Goal: Task Accomplishment & Management: Use online tool/utility

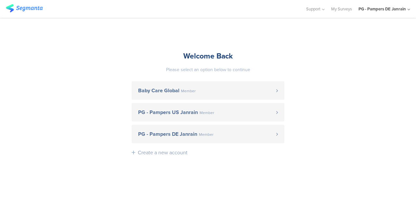
click at [410, 77] on sg-account-entrance "Welcome Back Please select an option below to continue Baby Care Global Member …" at bounding box center [208, 111] width 416 height 187
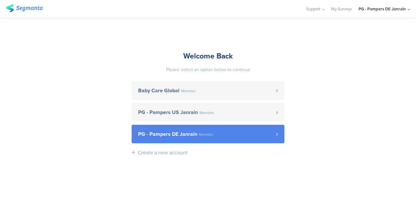
click at [211, 131] on link "PG - Pampers DE Janrain Member" at bounding box center [208, 134] width 153 height 19
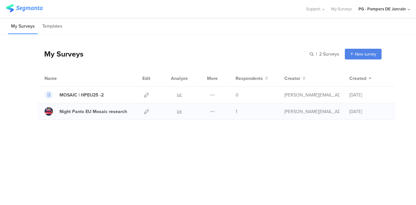
click at [209, 110] on div "Duplicate Export" at bounding box center [213, 111] width 14 height 16
click at [213, 111] on icon at bounding box center [212, 111] width 5 height 5
click at [142, 112] on div at bounding box center [147, 111] width 14 height 16
click at [147, 112] on icon at bounding box center [146, 111] width 5 height 5
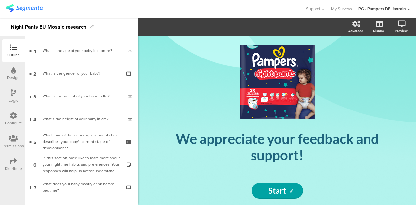
click at [6, 117] on div "Configure" at bounding box center [13, 119] width 23 height 23
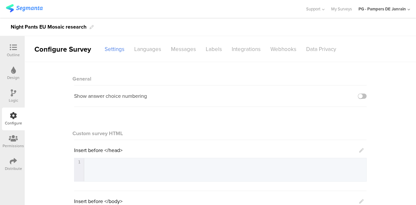
click at [211, 35] on div "Night Pants EU Mosaic research" at bounding box center [208, 27] width 416 height 18
click at [212, 44] on div "Labels" at bounding box center [214, 49] width 26 height 11
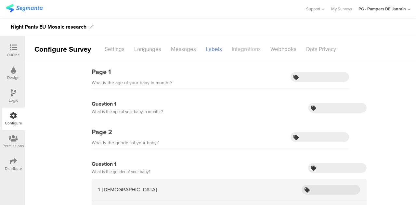
click at [242, 48] on div "Integrations" at bounding box center [246, 49] width 39 height 11
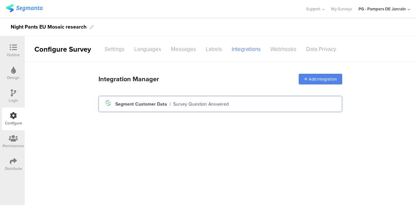
click at [235, 101] on div "Segment icon Created with Sketch. Segment Customer Data | Survey Question Answe…" at bounding box center [221, 104] width 234 height 11
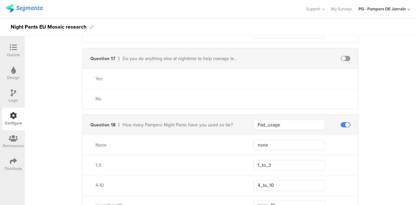
scroll to position [1743, 0]
click at [341, 56] on span at bounding box center [346, 58] width 10 height 5
click at [282, 54] on input "text" at bounding box center [290, 59] width 72 height 10
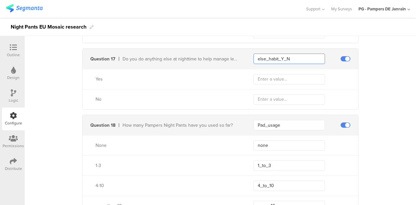
click at [263, 55] on input "else_habit_Y_N" at bounding box center [290, 59] width 72 height 10
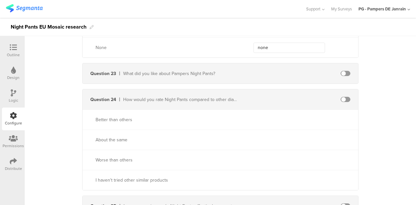
scroll to position [2389, 0]
type input "else_Night_habit_Y_N"
click at [341, 71] on span at bounding box center [346, 73] width 10 height 5
click at [294, 69] on input "text" at bounding box center [290, 73] width 72 height 10
type input "fav_Night_pants"
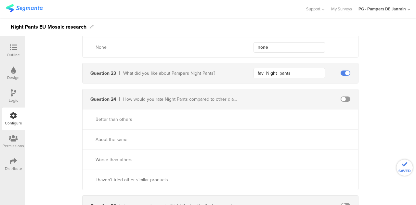
click at [341, 97] on span at bounding box center [346, 99] width 10 height 5
click at [285, 95] on input "text" at bounding box center [290, 99] width 72 height 10
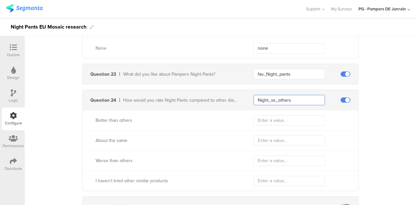
type input "Night_vs_others"
click at [295, 115] on input "text" at bounding box center [290, 120] width 72 height 10
type input "better"
type input "sam"
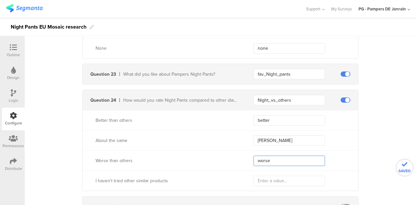
type input "worse"
click at [293, 136] on input "sam" at bounding box center [290, 141] width 72 height 10
type input "same"
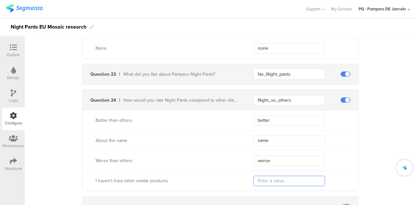
click at [265, 176] on input "text" at bounding box center [290, 181] width 72 height 10
type input "n"
type input "d"
type input "n"
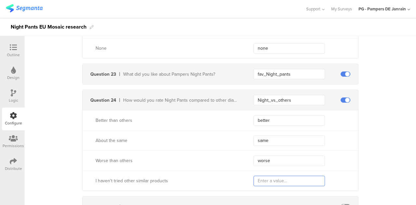
type input "n"
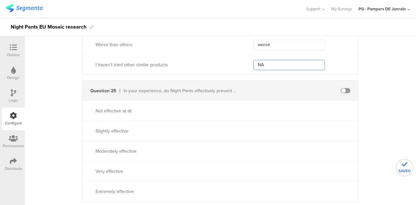
scroll to position [2505, 0]
type input "NA"
click at [280, 114] on div "Not effective at all" at bounding box center [221, 110] width 276 height 20
click at [346, 88] on span at bounding box center [346, 90] width 10 height 5
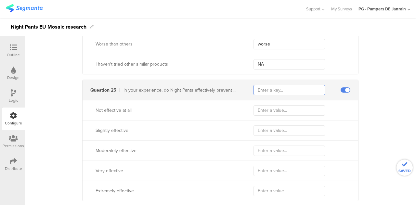
click at [291, 86] on input "text" at bounding box center [290, 90] width 72 height 10
type input "night_pants_effect"
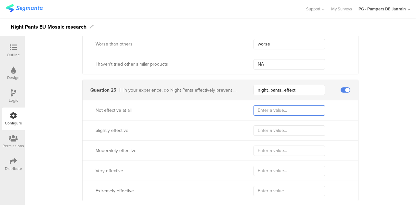
click at [280, 108] on input "text" at bounding box center [290, 110] width 72 height 10
type input "not_effect"
type input "slightly"
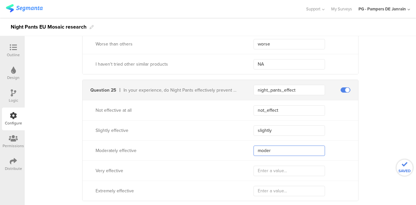
type input "moder"
click at [277, 127] on input "slightly" at bounding box center [290, 131] width 72 height 10
type input "slightly_effect"
type input "moderate_effect"
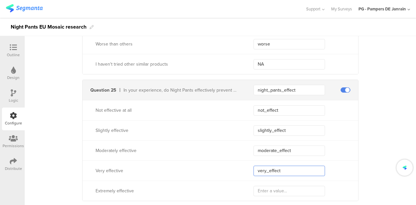
type input "very_effect"
type input "100"
drag, startPoint x: 290, startPoint y: 165, endPoint x: 238, endPoint y: 163, distance: 51.4
click at [238, 163] on div "Very effective very_effect" at bounding box center [221, 171] width 276 height 20
type input "75"
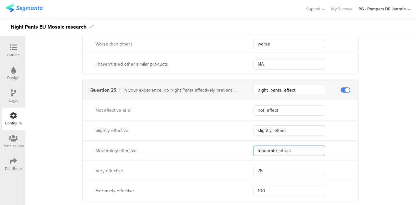
drag, startPoint x: 293, startPoint y: 143, endPoint x: 238, endPoint y: 145, distance: 55.3
click at [238, 145] on div "Moderately effective moderate_effect" at bounding box center [221, 151] width 276 height 20
type input "50"
drag, startPoint x: 304, startPoint y: 121, endPoint x: 234, endPoint y: 125, distance: 70.0
click at [234, 125] on div "Slightly effective slightly_effect" at bounding box center [221, 130] width 276 height 20
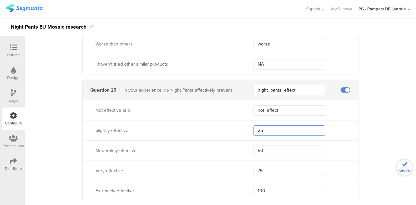
type input "25"
drag, startPoint x: 278, startPoint y: 105, endPoint x: 220, endPoint y: 106, distance: 58.9
click at [220, 106] on div "Not effective at all not_effect" at bounding box center [221, 110] width 276 height 20
type input "0"
click at [320, 147] on input "50" at bounding box center [290, 151] width 72 height 10
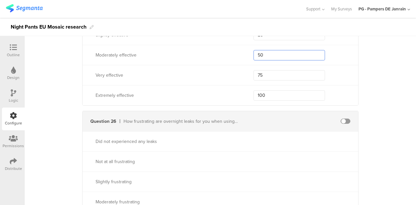
scroll to position [2625, 0]
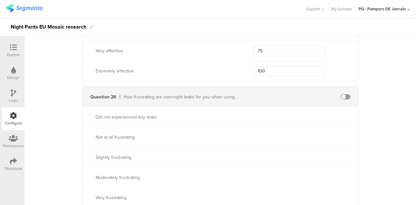
click at [344, 94] on span at bounding box center [346, 96] width 10 height 5
click at [305, 92] on input "text" at bounding box center [290, 97] width 72 height 10
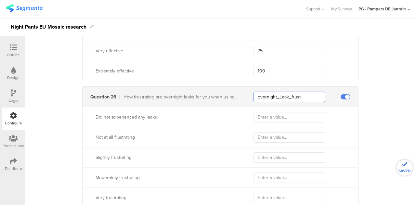
type input "overnight_Leak_frust"
click at [273, 113] on input "text" at bounding box center [290, 117] width 72 height 10
type input "no_leaks"
type input "nofrustration"
type input "slight"
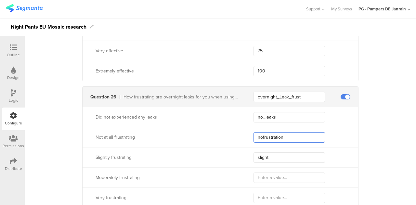
drag, startPoint x: 285, startPoint y: 129, endPoint x: 250, endPoint y: 133, distance: 35.6
click at [250, 133] on div "Not at all frustrating nofrustration" at bounding box center [221, 137] width 276 height 20
type input "none"
type input "moderate"
type input "very"
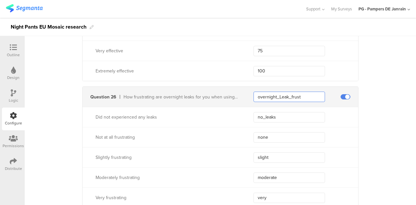
click at [310, 94] on input "overnight_Leak_frust" at bounding box center [290, 97] width 72 height 10
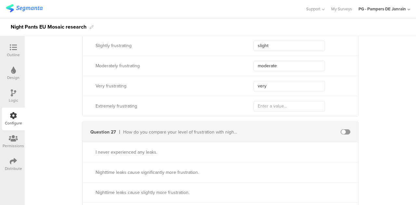
scroll to position [2736, 0]
type input "overnight_Leak_frustration"
click at [294, 101] on input "text" at bounding box center [290, 106] width 72 height 10
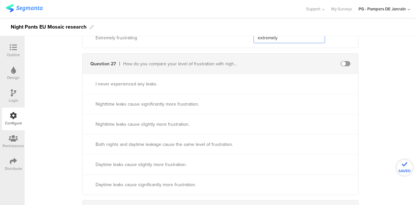
scroll to position [2805, 0]
type input "extremely"
click at [347, 61] on div at bounding box center [346, 63] width 10 height 5
click at [254, 60] on input "text" at bounding box center [290, 63] width 72 height 10
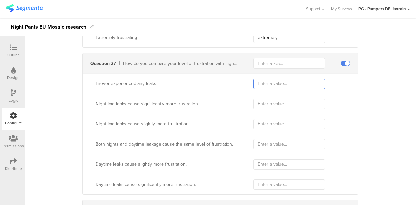
click at [258, 79] on input "text" at bounding box center [290, 84] width 72 height 10
type input "N"
type input "no_leaks"
click at [279, 59] on input "text" at bounding box center [290, 63] width 72 height 10
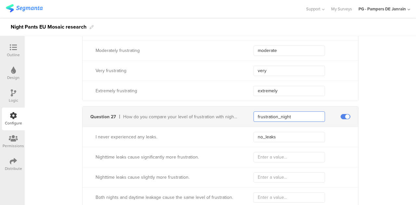
scroll to position [2752, 0]
type input "frustration_night_vs_day"
click at [275, 152] on input "text" at bounding box center [290, 157] width 72 height 10
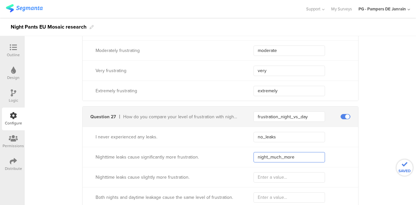
type input "night_much_more"
click at [286, 172] on input "nightore" at bounding box center [290, 177] width 72 height 10
type input "night_more"
type input "b"
type input "same"
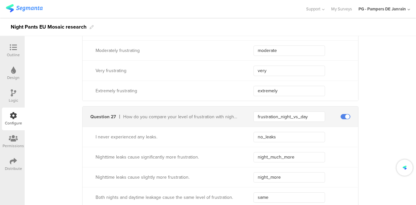
scroll to position [2842, 0]
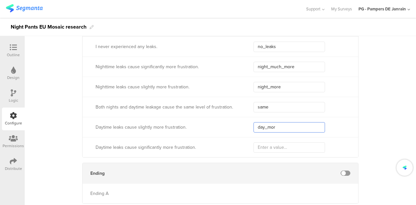
type input "day_mor"
type input "day_much_more"
click at [294, 122] on input "day_mor" at bounding box center [290, 127] width 72 height 10
type input "day_more"
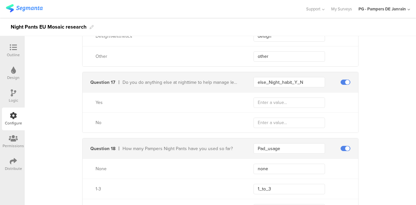
scroll to position [1727, 0]
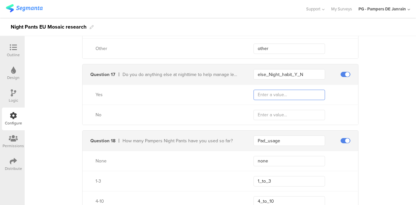
click at [299, 94] on input "text" at bounding box center [290, 95] width 72 height 10
type input "1"
click at [285, 110] on input "text" at bounding box center [290, 115] width 72 height 10
type input "0"
click at [350, 98] on div "Yes 1" at bounding box center [221, 95] width 276 height 20
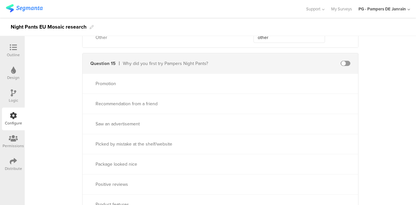
scroll to position [1343, 0]
click at [341, 61] on span at bounding box center [346, 63] width 10 height 5
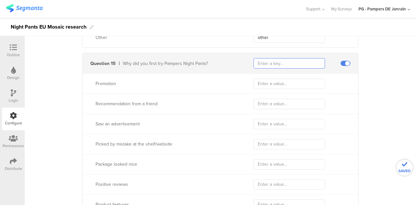
click at [280, 60] on input "text" at bounding box center [290, 63] width 72 height 10
type input "E"
type input "trial_night_pants"
click at [280, 79] on input "text" at bounding box center [290, 84] width 72 height 10
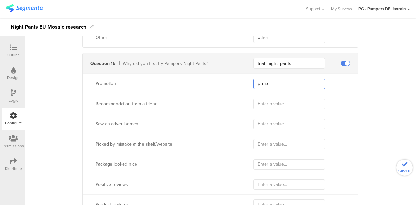
type input "prmo"
type input "reco"
type input "ad"
type input "mistake"
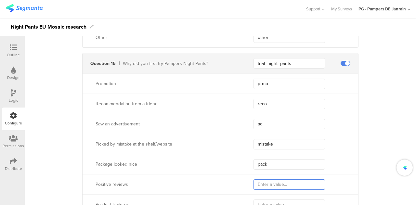
type input "packa"
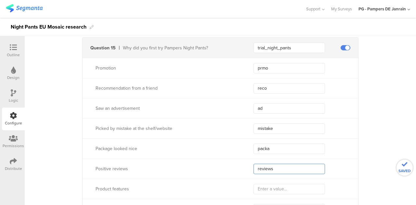
scroll to position [1358, 0]
type input "reviews"
click at [283, 188] on input "text" at bounding box center [290, 190] width 72 height 10
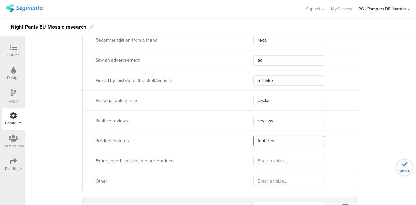
scroll to position [1407, 0]
type input "features"
click at [269, 157] on input "text" at bounding box center [290, 161] width 72 height 10
type input "l"
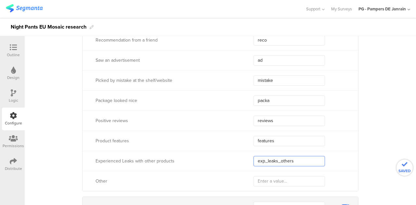
type input "exp_leaks_others"
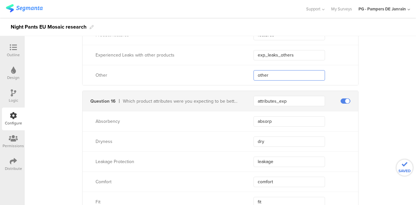
scroll to position [1513, 0]
type input "other"
click at [368, 140] on div "A seg_erid must be sent to Segmanta in order for Segment to identify respondent…" at bounding box center [221, 43] width 392 height 2989
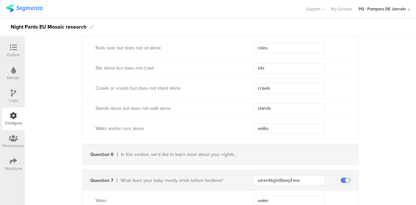
scroll to position [413, 0]
click at [288, 147] on div "Question 6 In this section, we'd like to learn more about your nighttime habits…" at bounding box center [221, 154] width 276 height 20
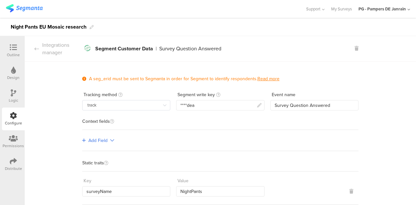
scroll to position [0, 0]
click at [45, 50] on div "Integrations manager" at bounding box center [54, 49] width 58 height 15
